Goal: Entertainment & Leisure: Consume media (video, audio)

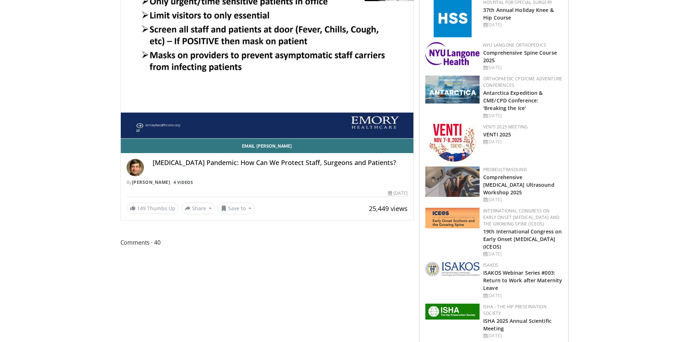
scroll to position [72, 0]
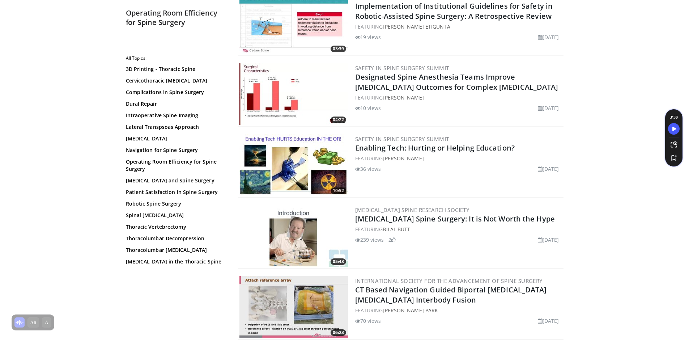
scroll to position [326, 0]
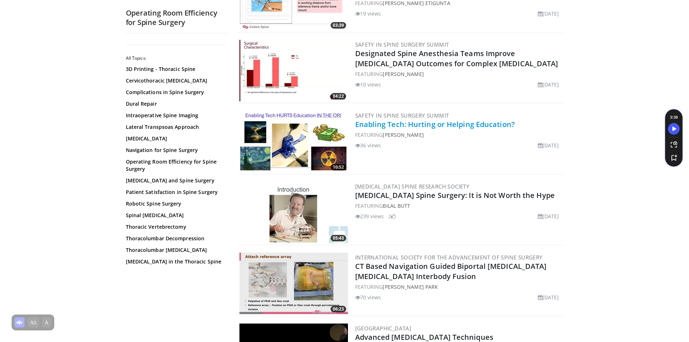
click at [452, 126] on link "Enabling Tech: Hurting or Helping Education?" at bounding box center [435, 124] width 160 height 10
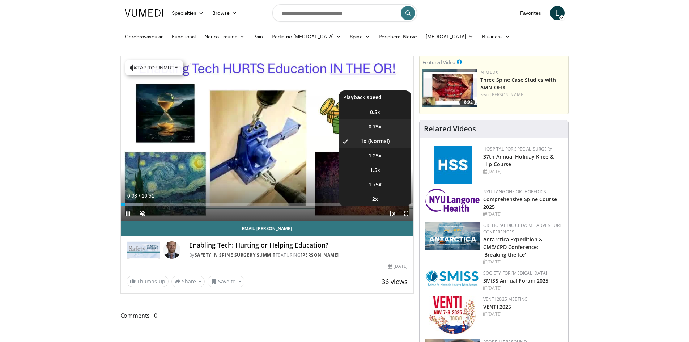
click at [382, 127] on li "0.75x" at bounding box center [375, 126] width 72 height 14
